Goal: Find specific page/section: Find specific page/section

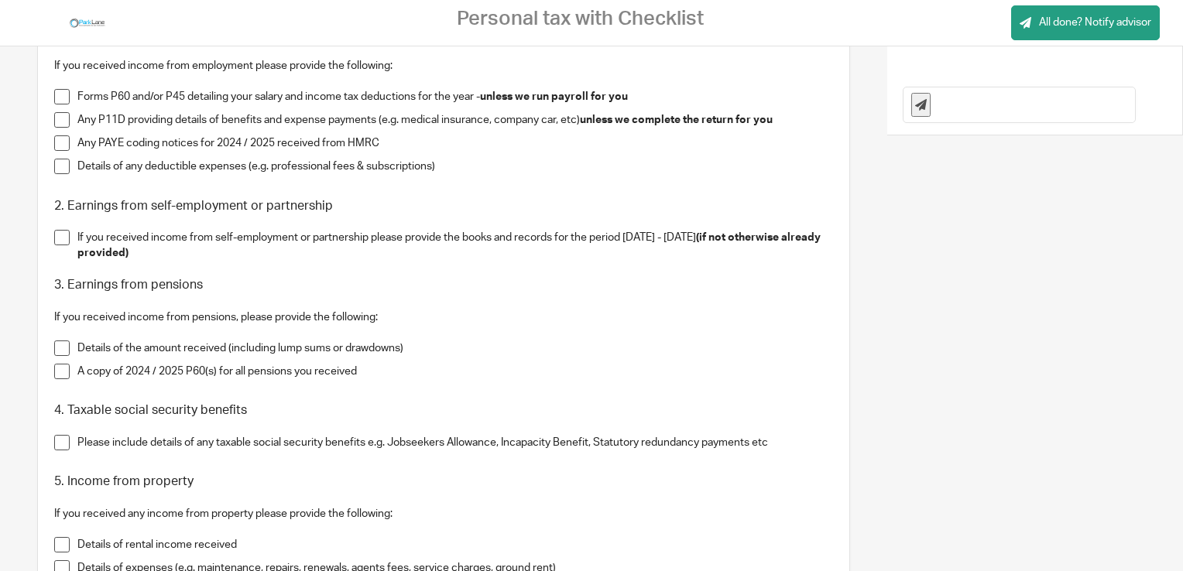
scroll to position [542, 0]
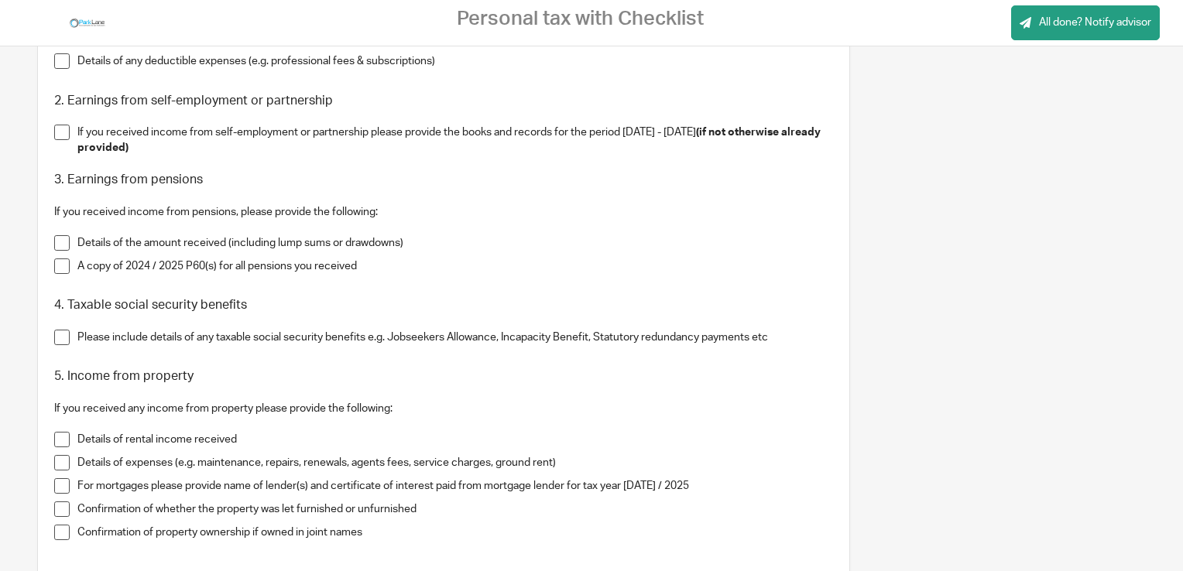
click at [65, 239] on span at bounding box center [61, 242] width 15 height 15
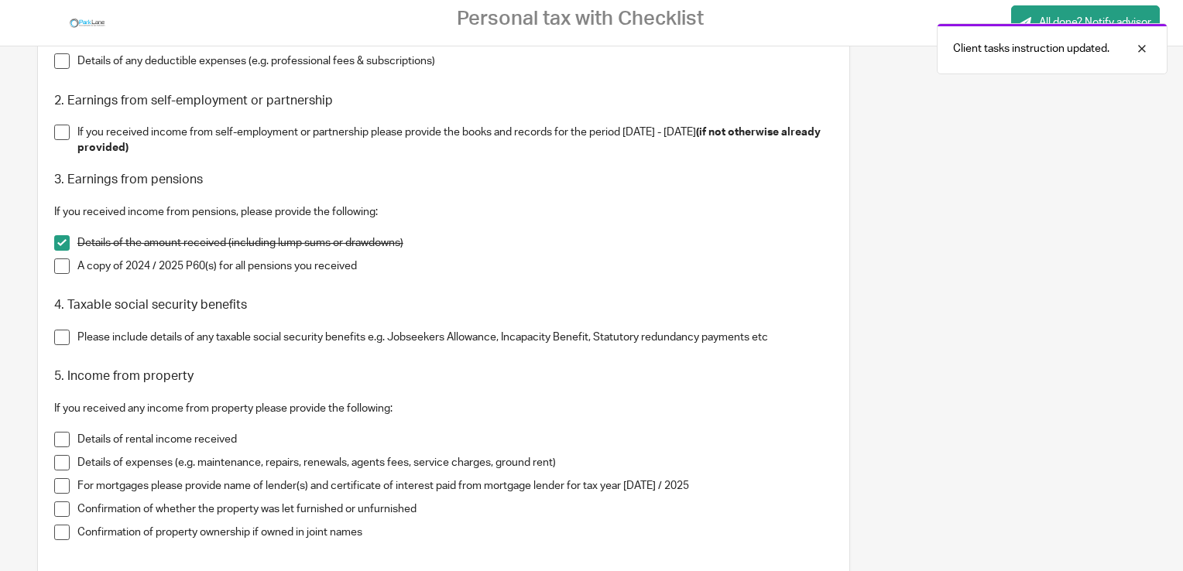
click at [63, 267] on span at bounding box center [61, 266] width 15 height 15
click at [62, 334] on span at bounding box center [61, 337] width 15 height 15
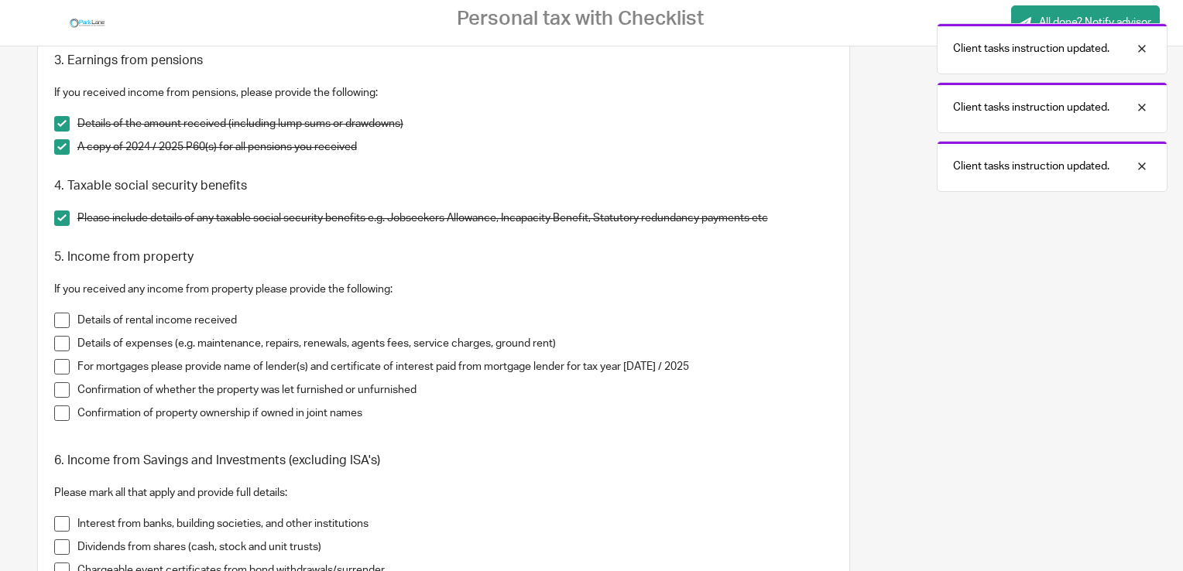
scroll to position [697, 0]
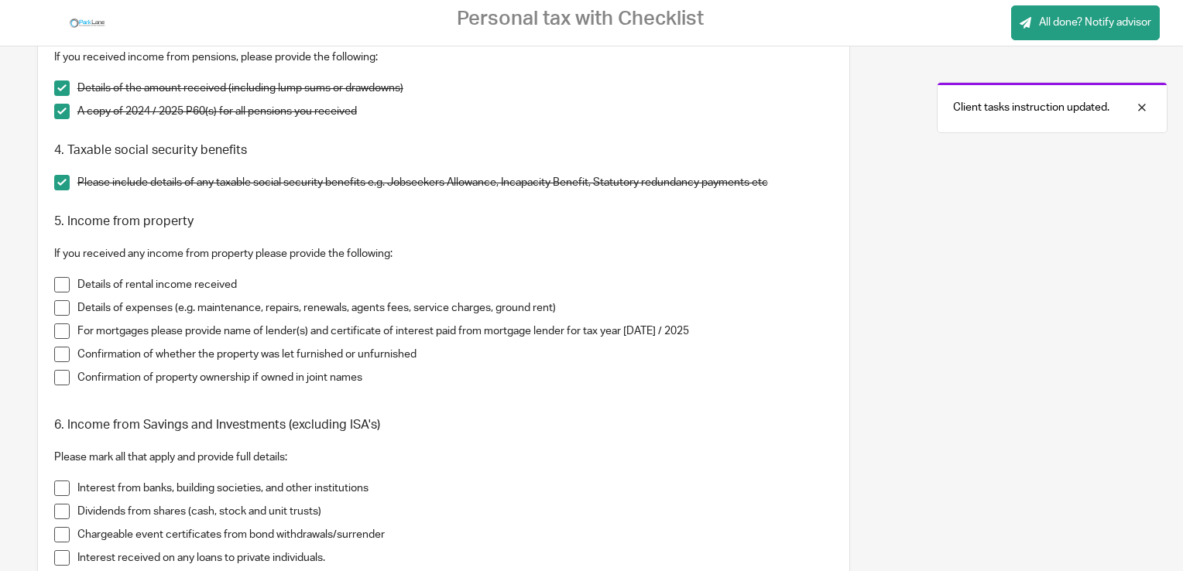
click at [66, 279] on span at bounding box center [61, 284] width 15 height 15
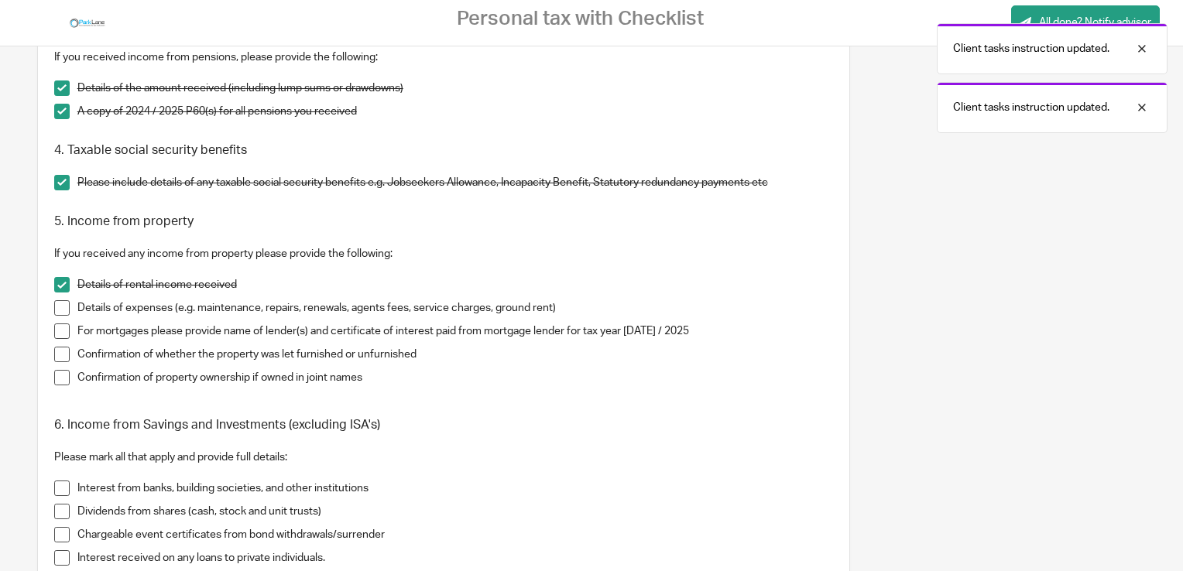
click at [64, 305] on span at bounding box center [61, 307] width 15 height 15
click at [59, 330] on span at bounding box center [61, 331] width 15 height 15
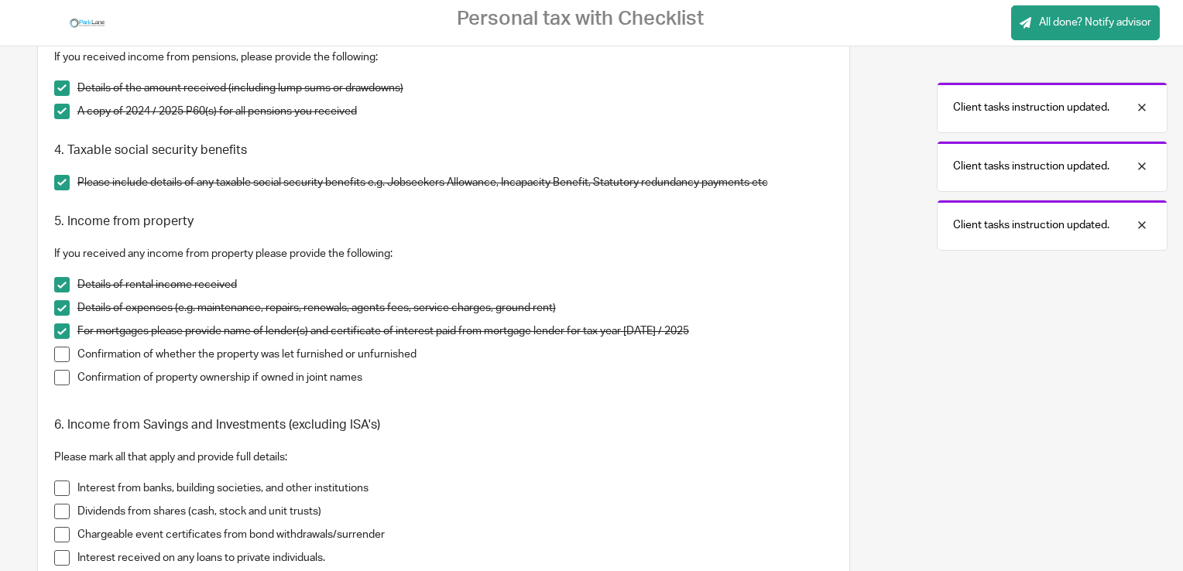
click at [63, 359] on span at bounding box center [61, 354] width 15 height 15
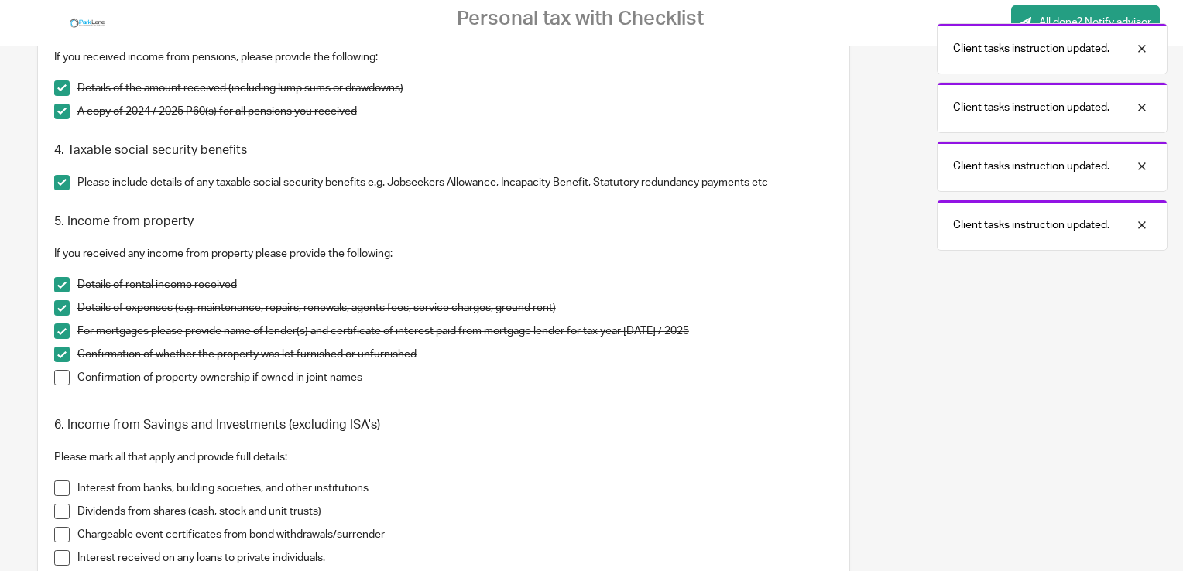
click at [58, 376] on span at bounding box center [61, 377] width 15 height 15
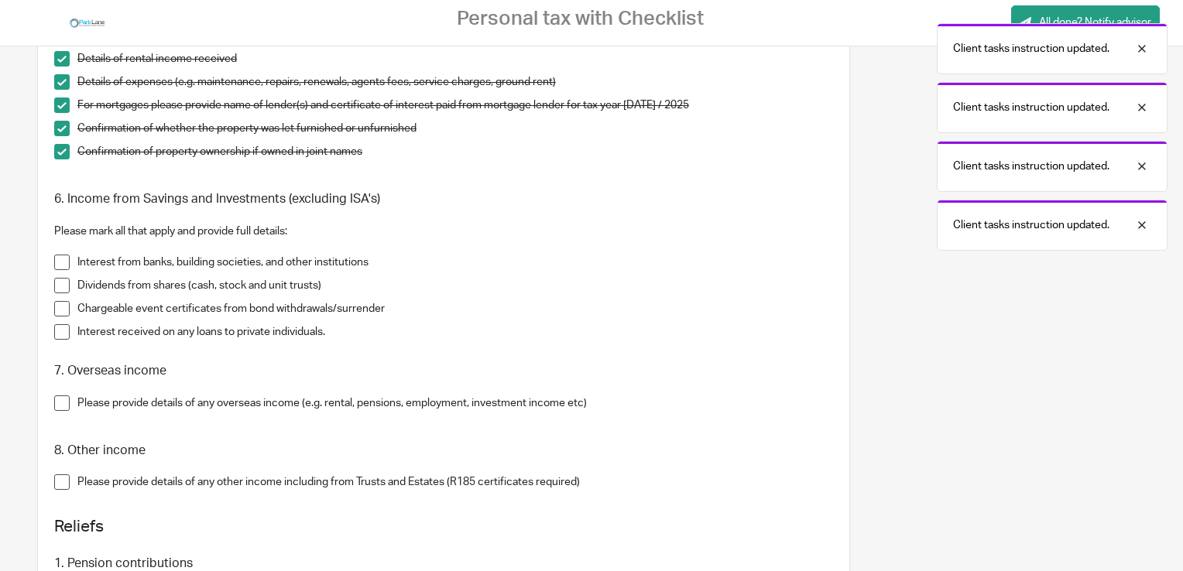
scroll to position [929, 0]
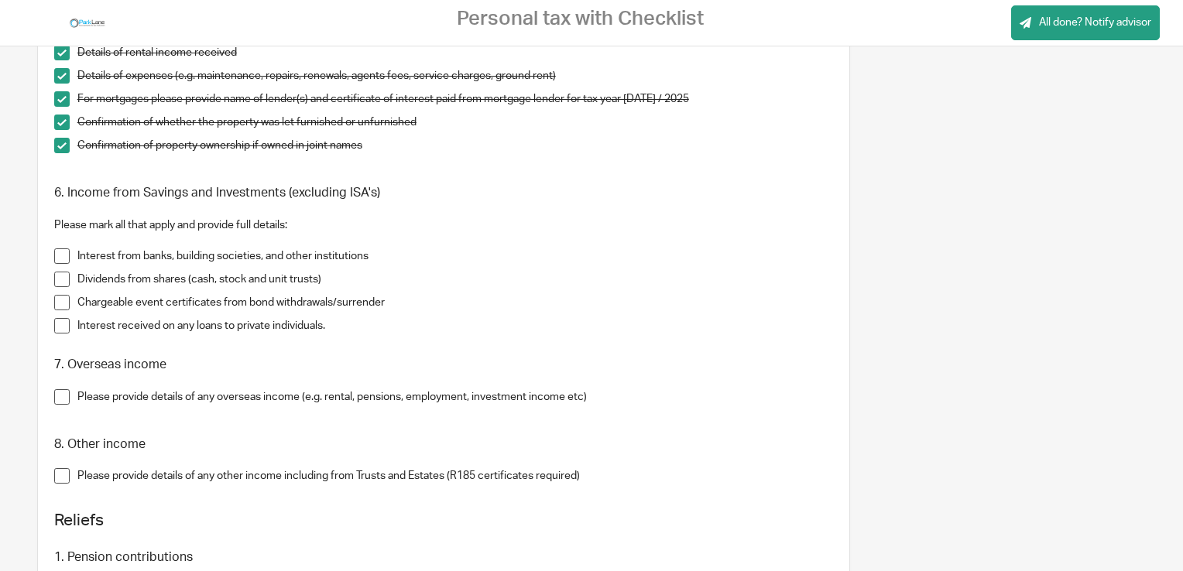
click at [65, 397] on span at bounding box center [61, 396] width 15 height 15
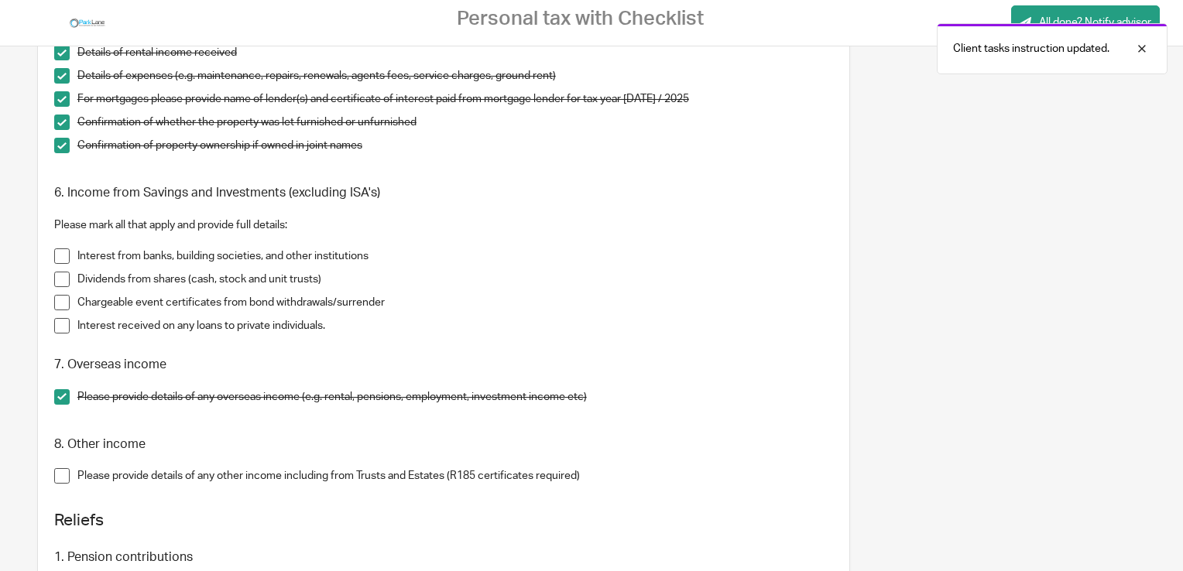
click at [62, 475] on span at bounding box center [61, 475] width 15 height 15
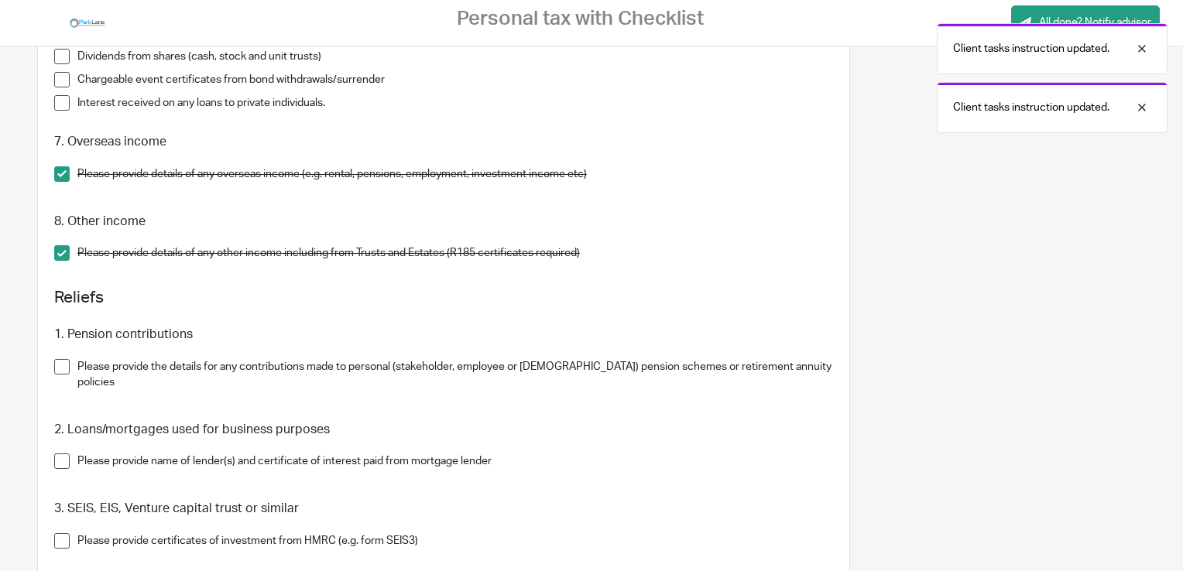
scroll to position [1161, 0]
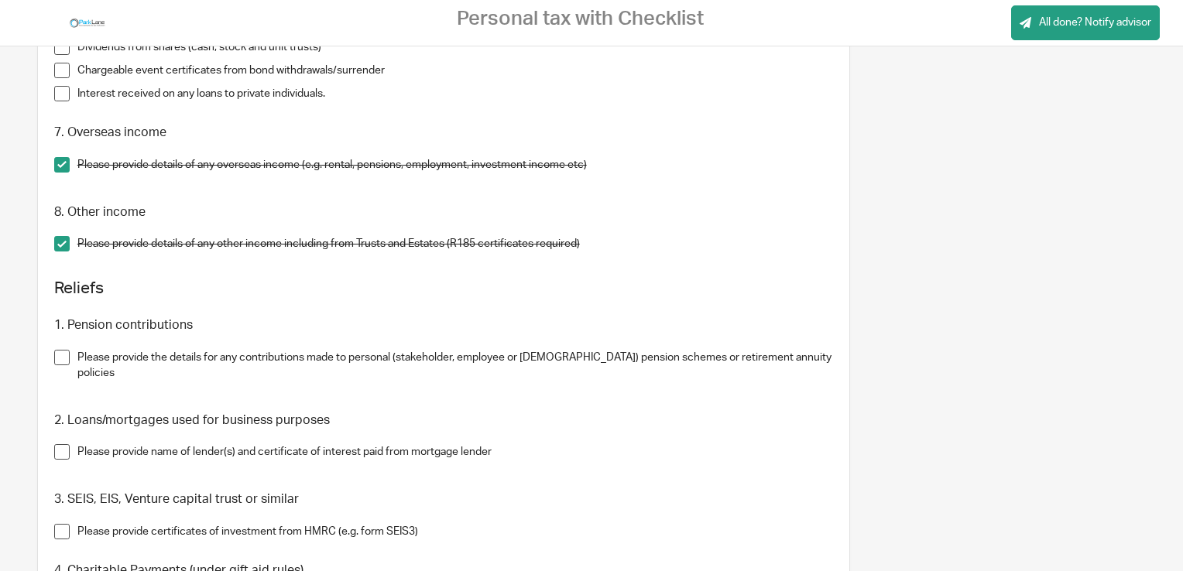
click at [60, 444] on span at bounding box center [61, 451] width 15 height 15
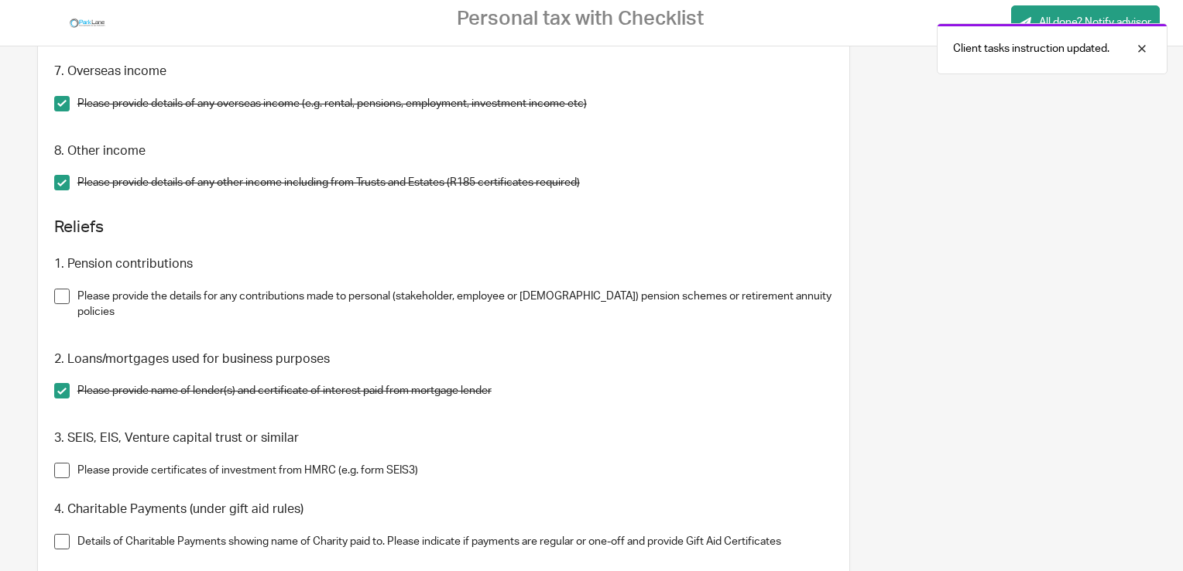
scroll to position [1471, 0]
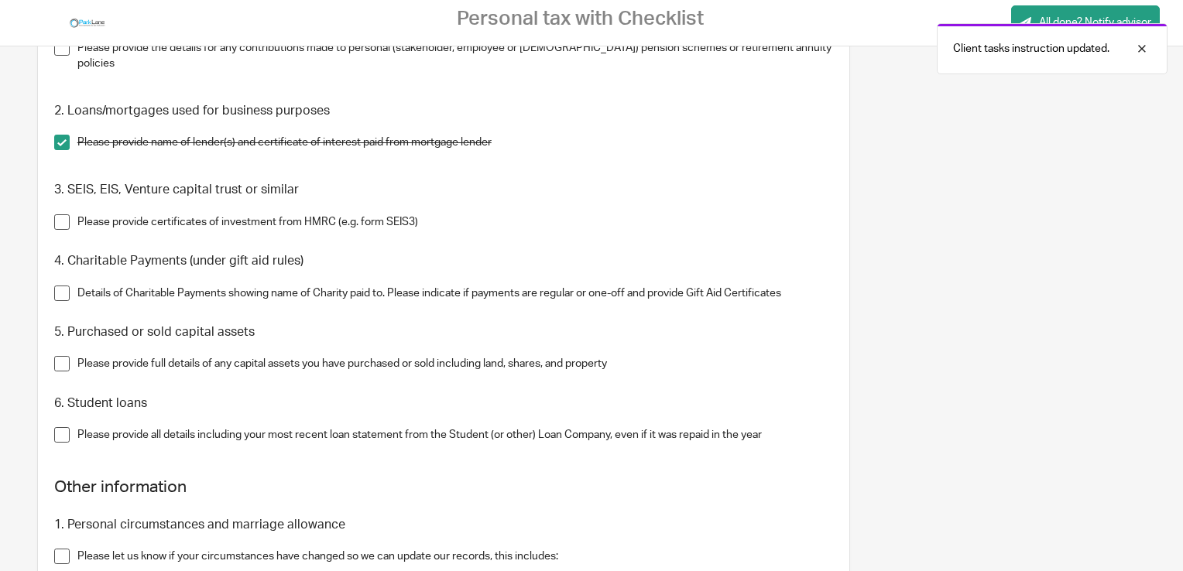
click at [62, 215] on span at bounding box center [61, 221] width 15 height 15
click at [60, 293] on span at bounding box center [61, 293] width 15 height 15
click at [61, 365] on span at bounding box center [61, 363] width 15 height 15
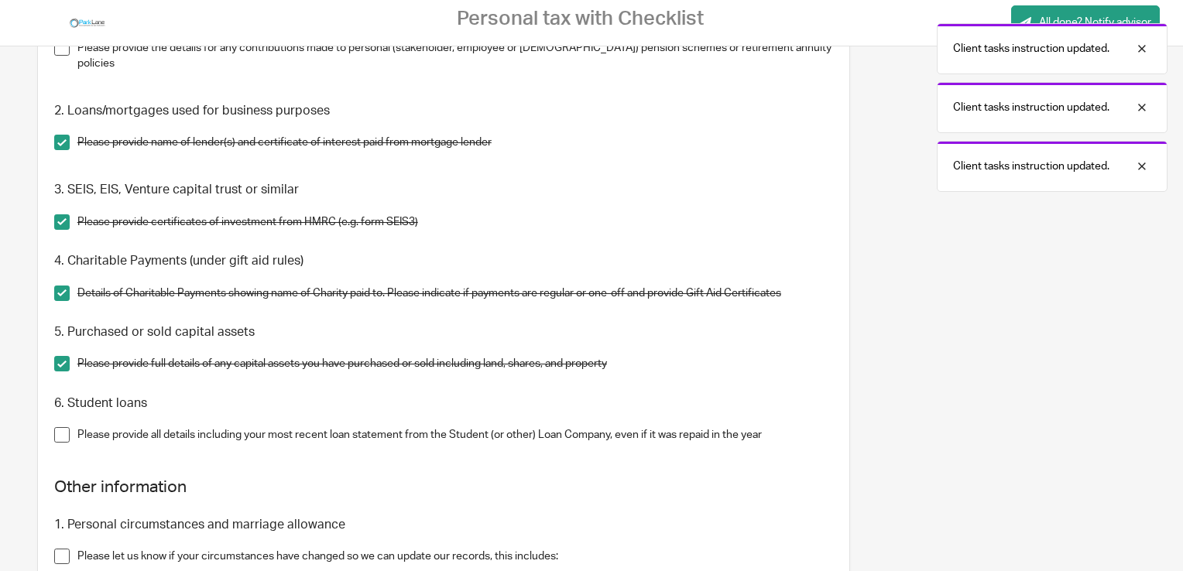
click at [63, 435] on span at bounding box center [61, 434] width 15 height 15
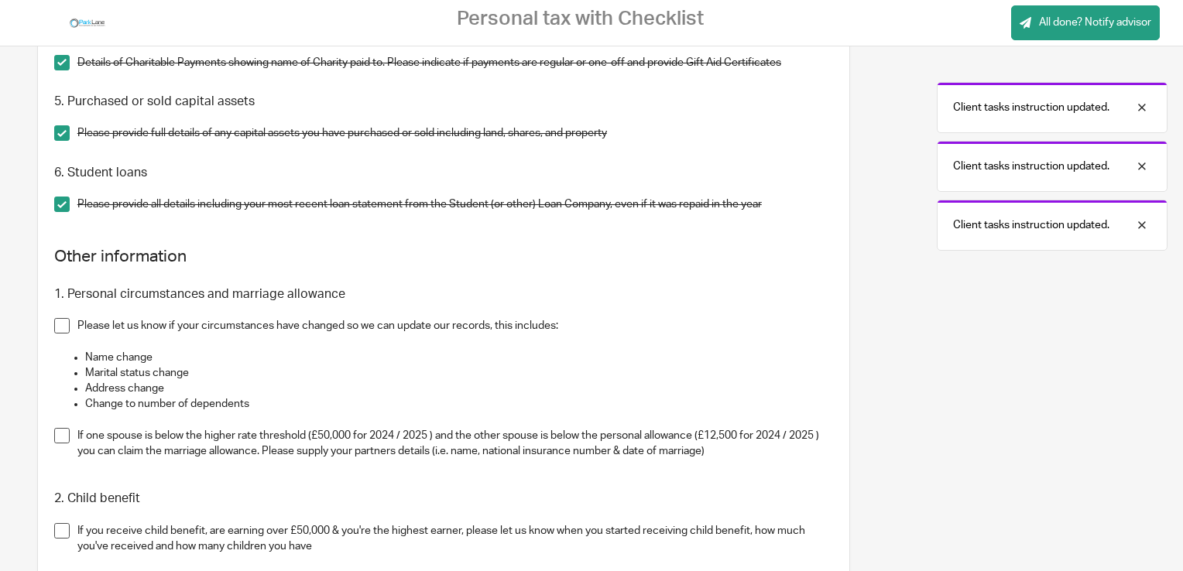
scroll to position [1703, 0]
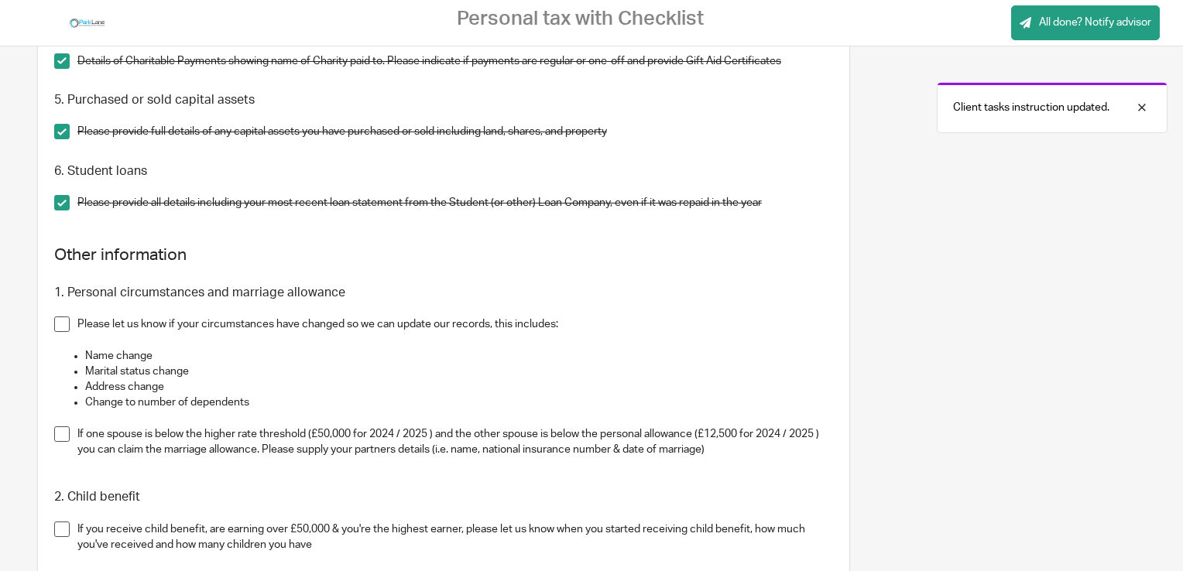
click at [59, 324] on span at bounding box center [61, 324] width 15 height 15
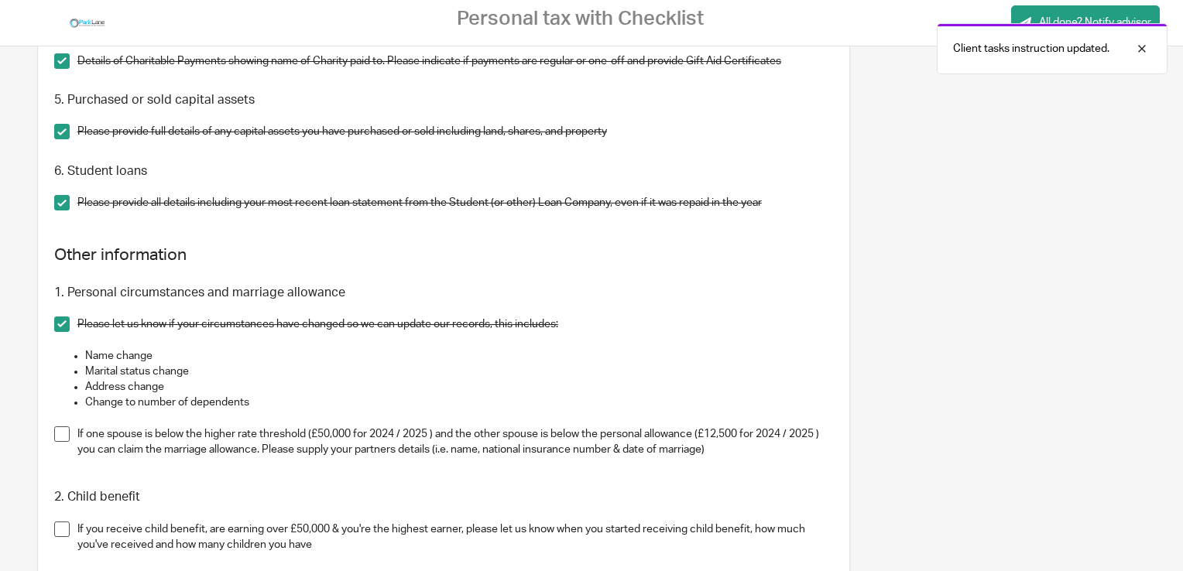
click at [59, 326] on span at bounding box center [61, 324] width 15 height 15
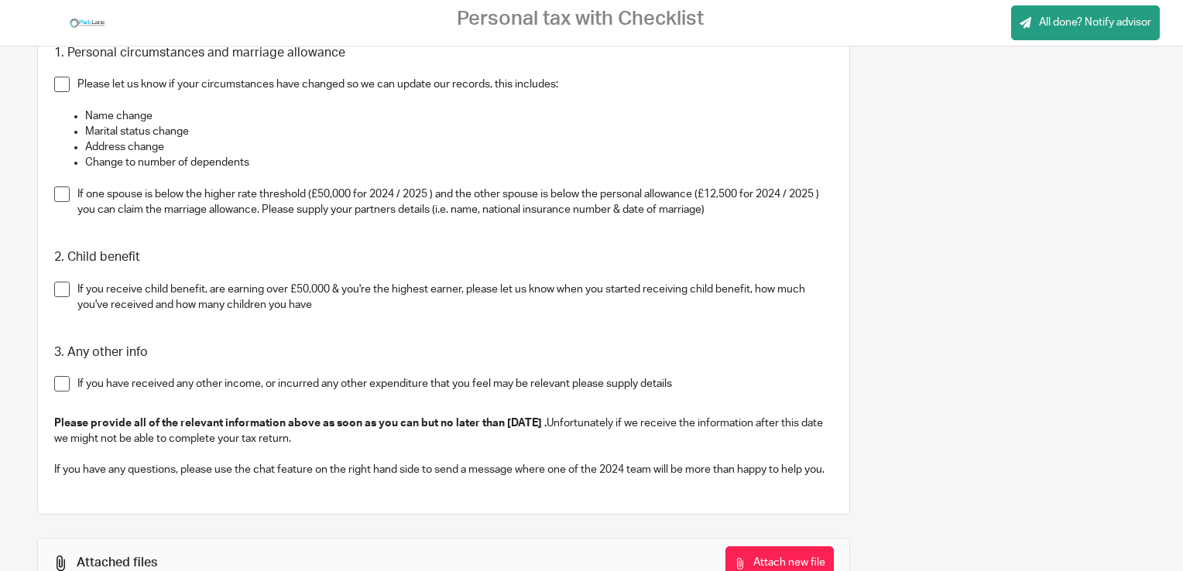
scroll to position [2013, 0]
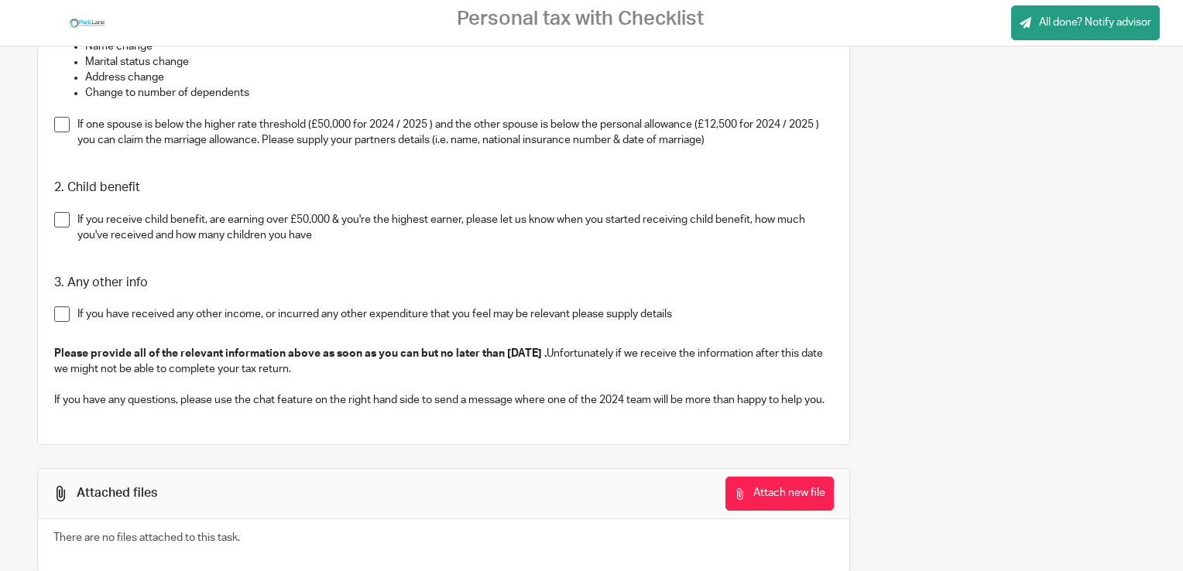
click at [59, 221] on span at bounding box center [61, 219] width 15 height 15
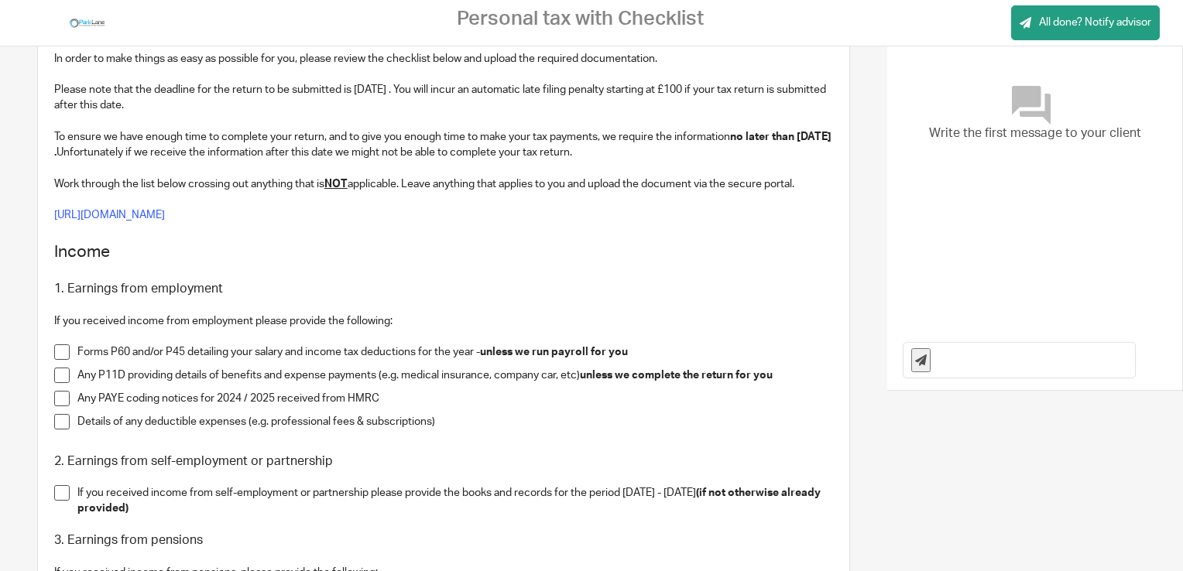
scroll to position [0, 0]
